Goal: Navigation & Orientation: Find specific page/section

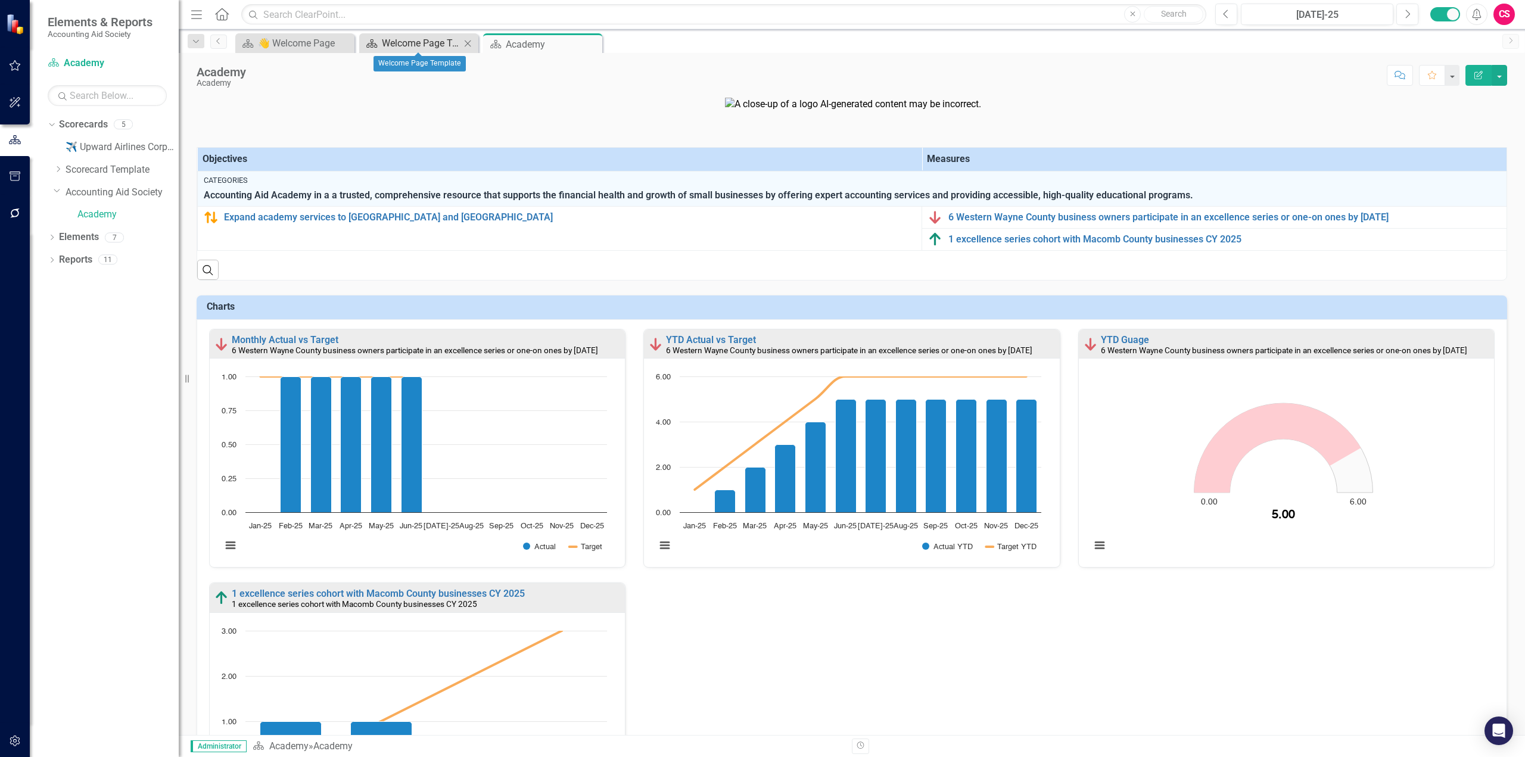
click at [421, 45] on div "Welcome Page Template" at bounding box center [421, 43] width 79 height 15
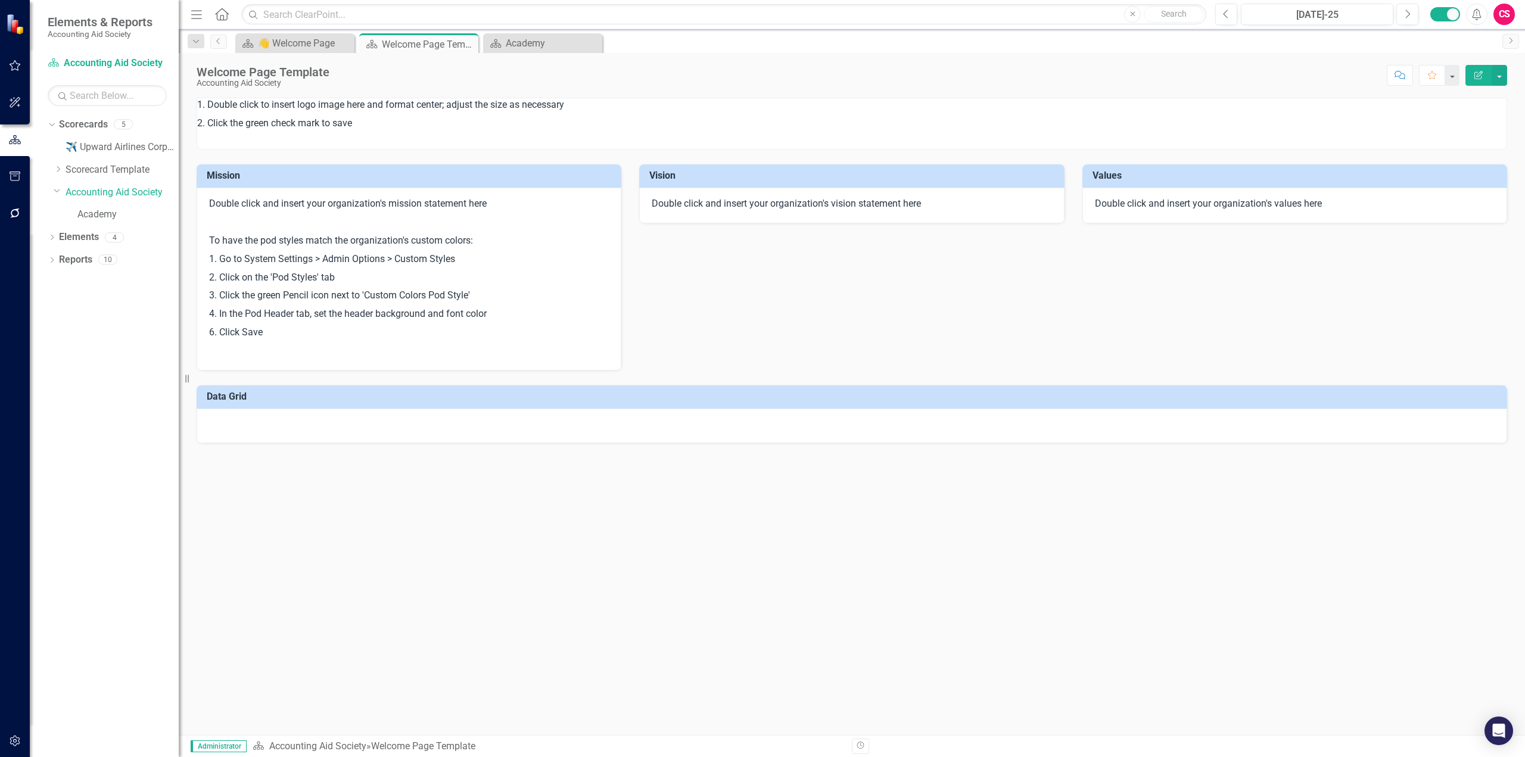
click at [762, 11] on div "CS" at bounding box center [1503, 14] width 21 height 21
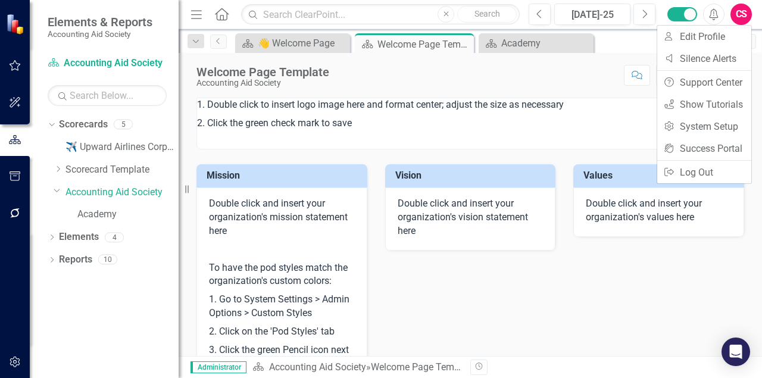
click at [593, 85] on div "Welcome Page Template Accounting Aid Society Score: N/A [DATE]-25 Completed Com…" at bounding box center [471, 71] width 584 height 36
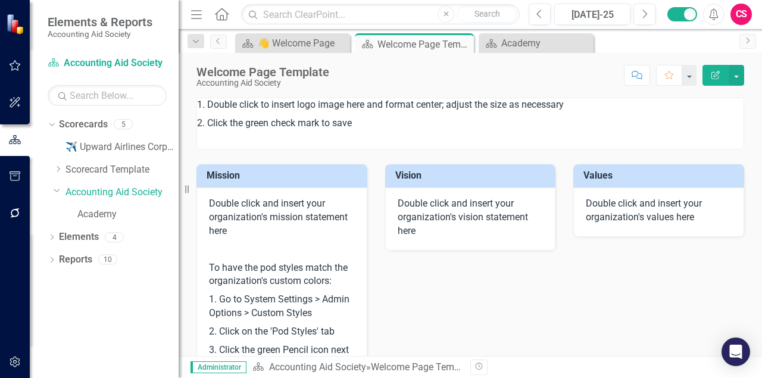
click at [744, 14] on div "CS" at bounding box center [741, 14] width 21 height 21
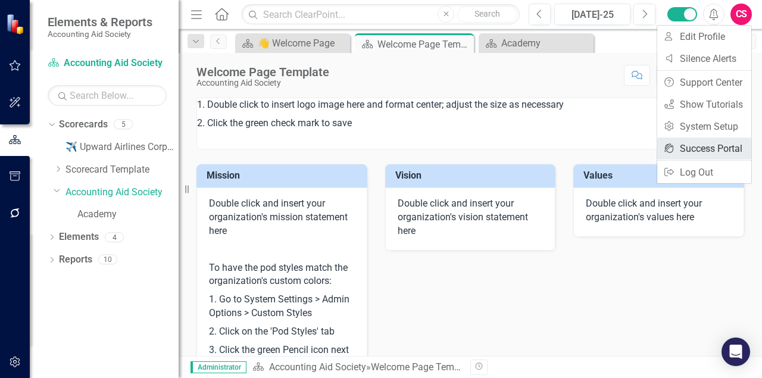
click at [703, 146] on link "icon.portal Success Portal" at bounding box center [705, 149] width 94 height 22
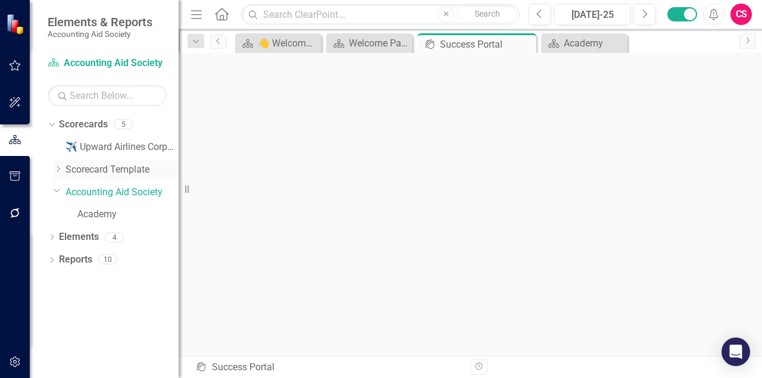
drag, startPoint x: 180, startPoint y: 171, endPoint x: 83, endPoint y: 172, distance: 96.5
click at [83, 172] on div "Elements & Reports Accounting Aid Society Scorecard Accounting Aid Society Sear…" at bounding box center [89, 189] width 179 height 378
click at [188, 191] on icon at bounding box center [187, 189] width 4 height 8
drag, startPoint x: 186, startPoint y: 190, endPoint x: 132, endPoint y: 192, distance: 54.3
click at [132, 192] on div "Elements & Reports Accounting Aid Society Scorecard Accounting Aid Society Sear…" at bounding box center [89, 189] width 179 height 378
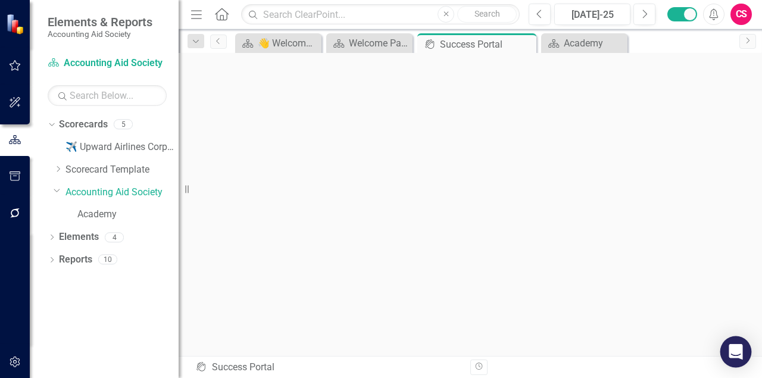
click at [733, 328] on icon "Open Intercom Messenger" at bounding box center [736, 351] width 14 height 15
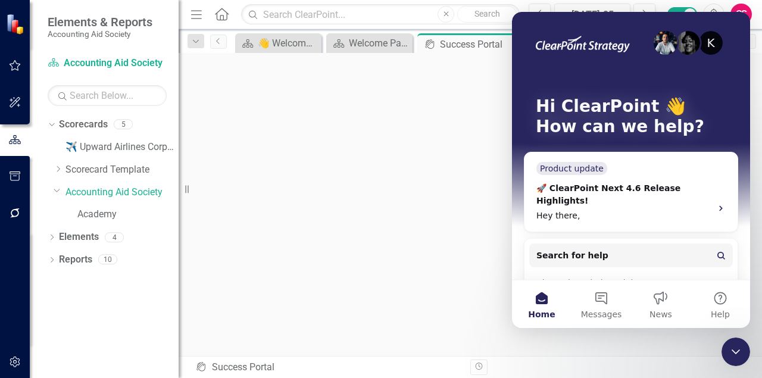
click at [733, 328] on icon "Close Intercom Messenger" at bounding box center [736, 352] width 14 height 14
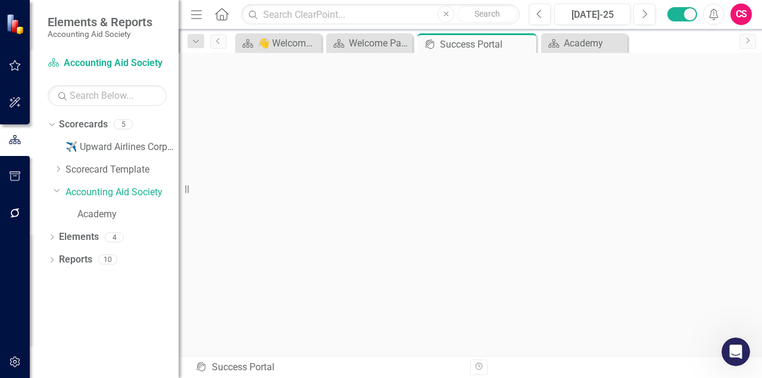
click at [745, 15] on div "CS" at bounding box center [741, 14] width 21 height 21
